Goal: Navigation & Orientation: Find specific page/section

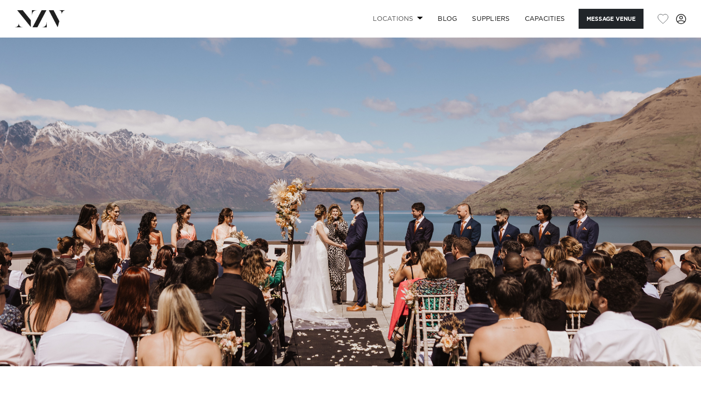
click at [403, 20] on link "Locations" at bounding box center [397, 19] width 65 height 20
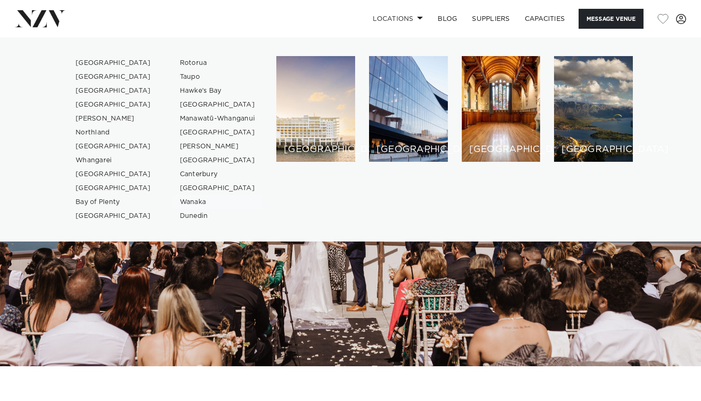
click at [191, 203] on link "Wanaka" at bounding box center [217, 202] width 90 height 14
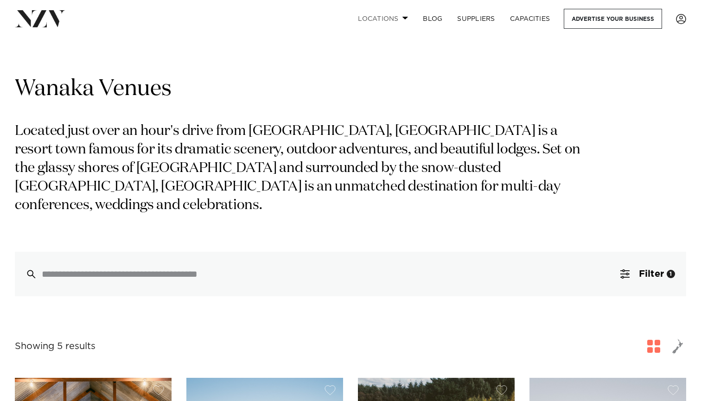
click at [381, 18] on link "Locations" at bounding box center [382, 19] width 65 height 20
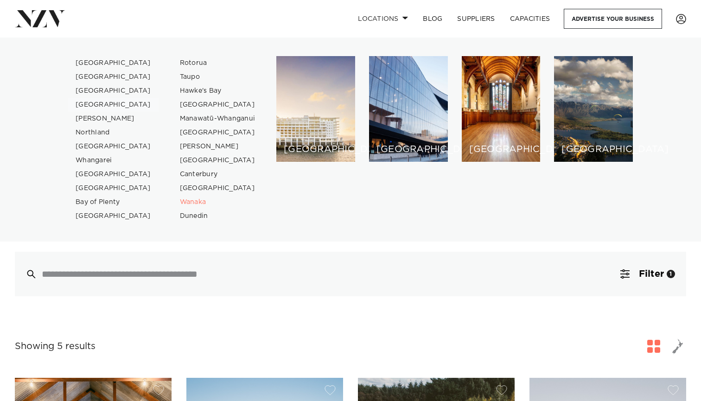
click at [110, 103] on link "[GEOGRAPHIC_DATA]" at bounding box center [113, 105] width 90 height 14
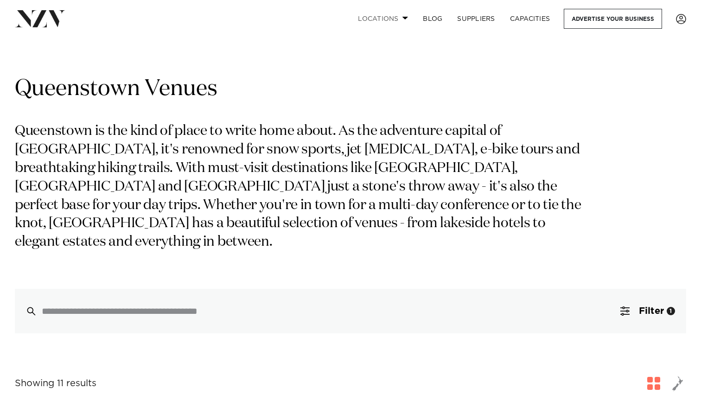
click at [392, 19] on link "Locations" at bounding box center [382, 19] width 65 height 20
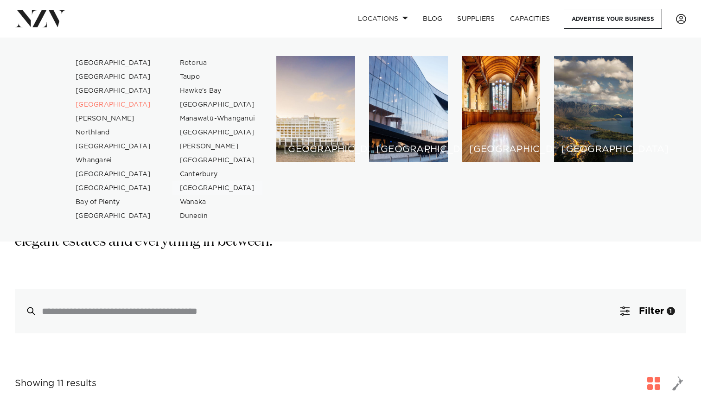
click at [193, 189] on link "[GEOGRAPHIC_DATA]" at bounding box center [217, 188] width 90 height 14
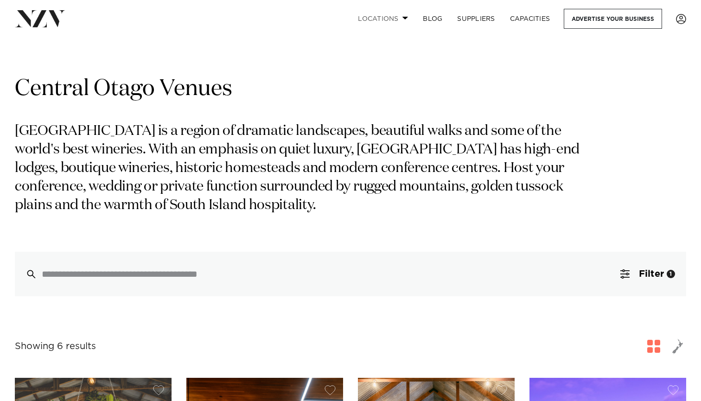
click at [387, 18] on link "Locations" at bounding box center [382, 19] width 65 height 20
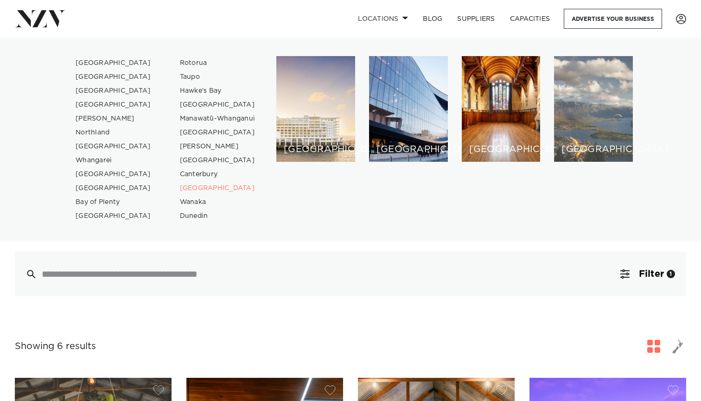
click at [585, 114] on div "[GEOGRAPHIC_DATA]" at bounding box center [593, 109] width 79 height 106
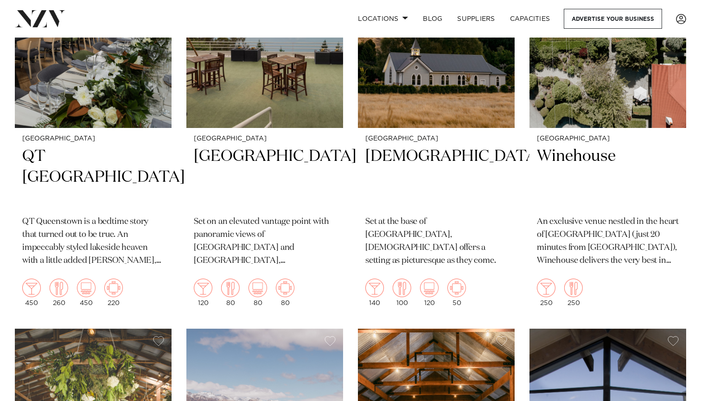
scroll to position [337, 0]
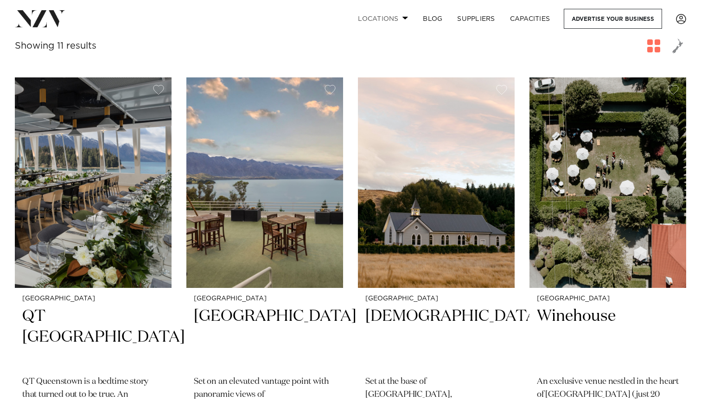
click at [395, 15] on link "Locations" at bounding box center [382, 19] width 65 height 20
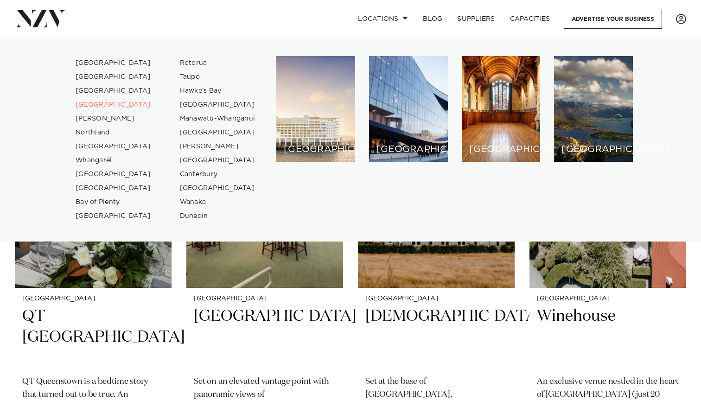
click at [25, 25] on img at bounding box center [40, 18] width 51 height 17
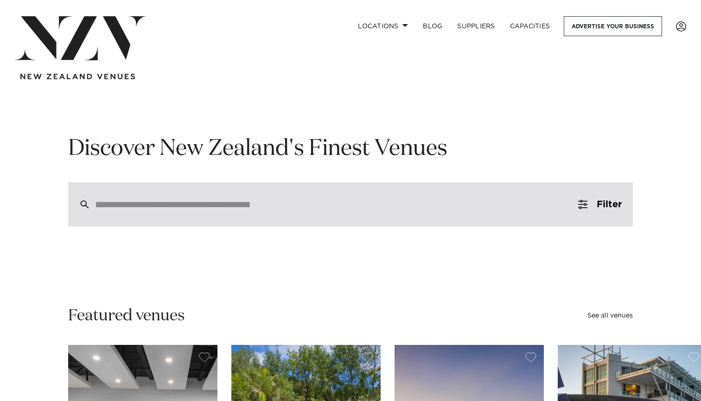
click at [139, 203] on input "search" at bounding box center [330, 204] width 471 height 10
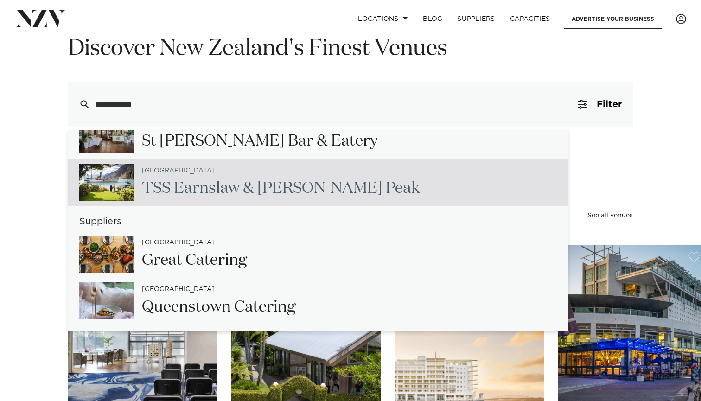
scroll to position [101, 0]
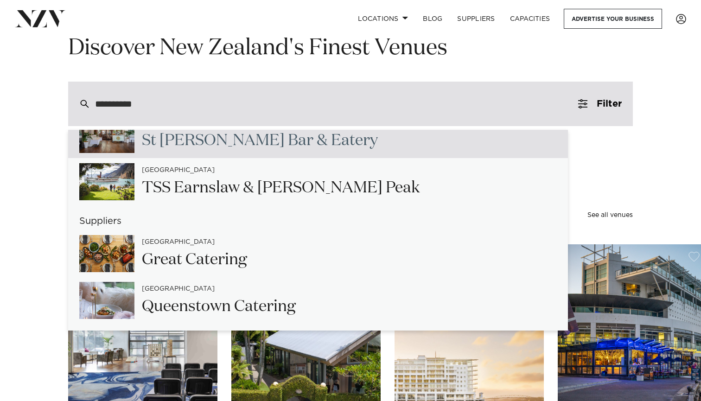
click at [120, 106] on input "**********" at bounding box center [330, 104] width 471 height 10
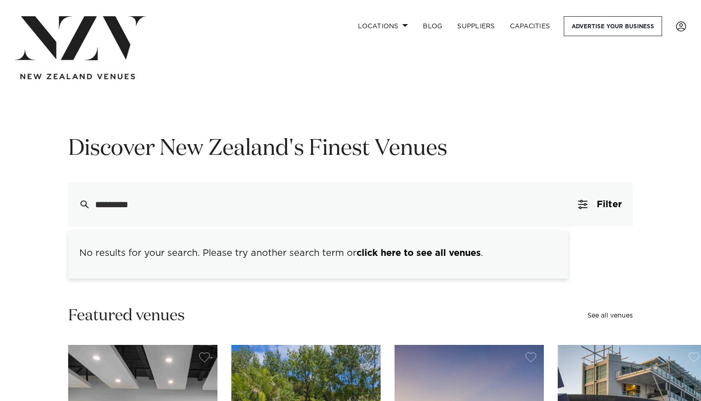
scroll to position [0, 0]
type input "*********"
click at [393, 24] on link "Locations" at bounding box center [382, 26] width 65 height 20
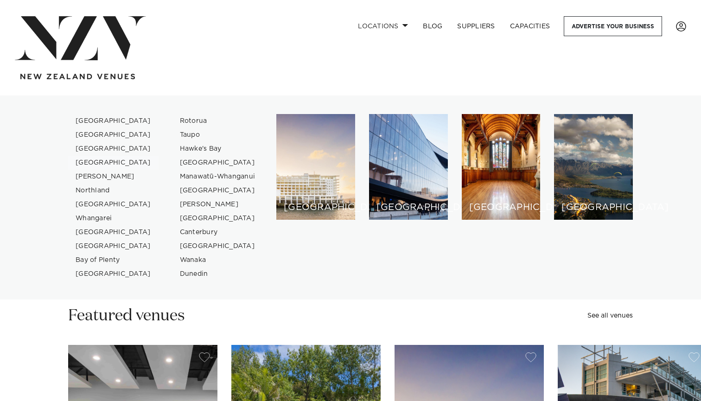
click at [114, 162] on link "[GEOGRAPHIC_DATA]" at bounding box center [113, 163] width 90 height 14
